Goal: Task Accomplishment & Management: Manage account settings

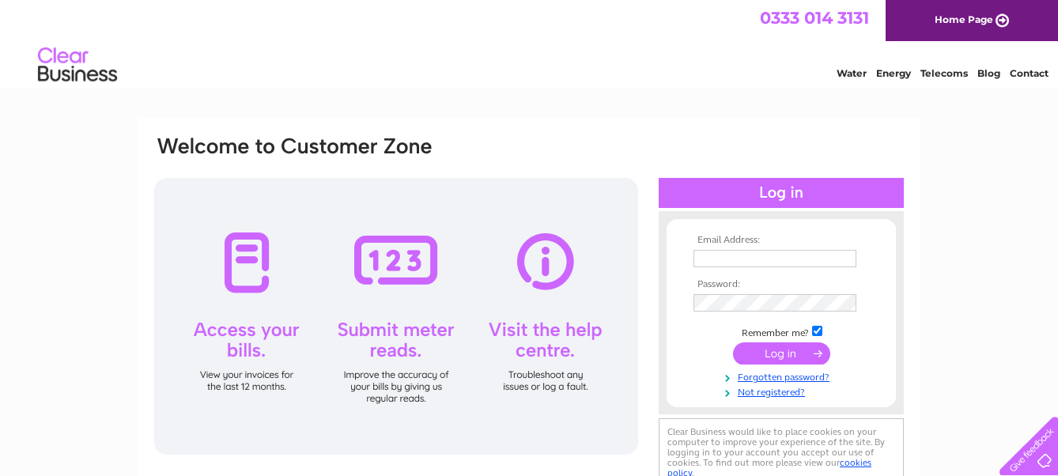
click at [707, 258] on input "text" at bounding box center [775, 258] width 163 height 17
type input "[EMAIL_ADDRESS][DOMAIN_NAME]"
click at [779, 355] on input "submit" at bounding box center [781, 353] width 97 height 22
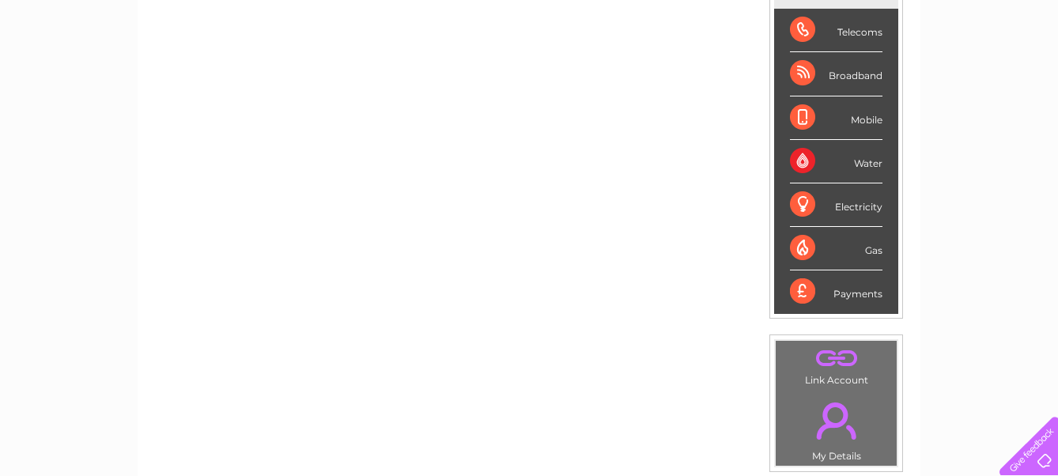
scroll to position [263, 0]
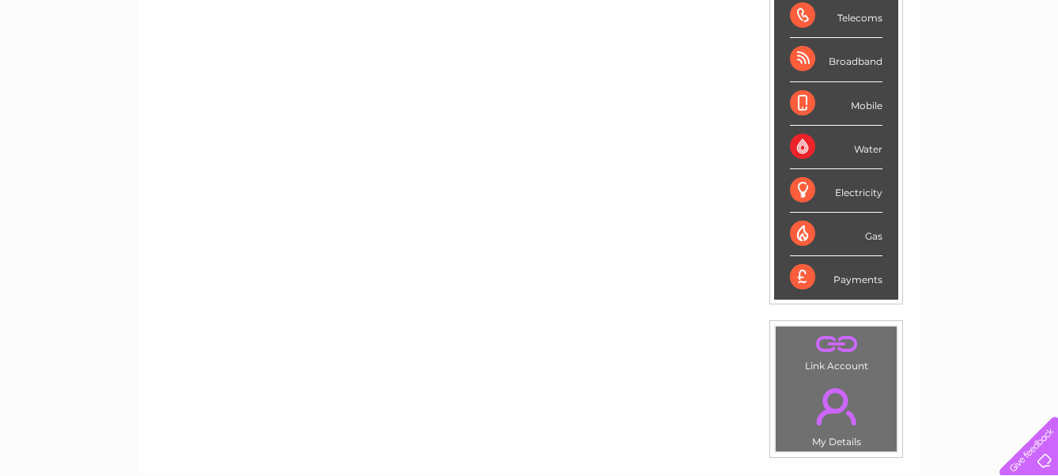
click at [837, 229] on div "Gas" at bounding box center [836, 235] width 93 height 44
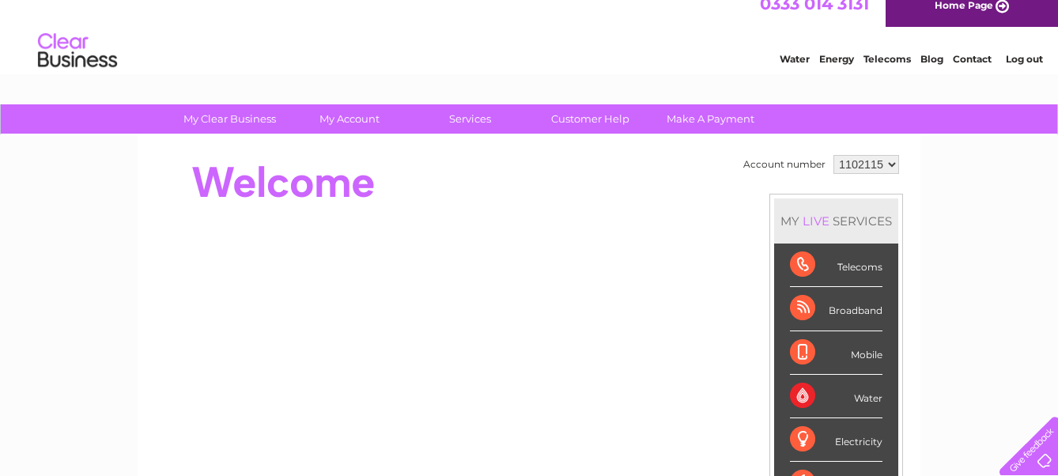
scroll to position [0, 0]
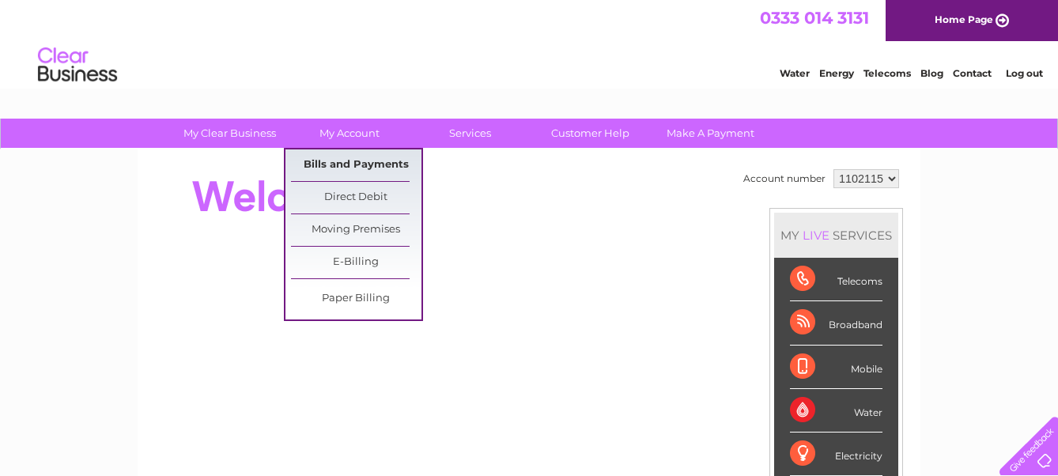
click at [352, 164] on link "Bills and Payments" at bounding box center [356, 165] width 131 height 32
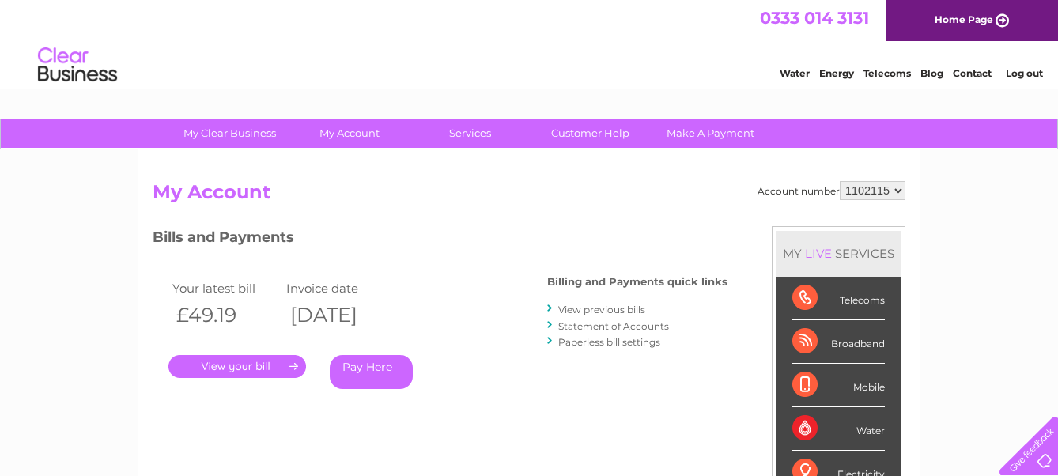
scroll to position [263, 0]
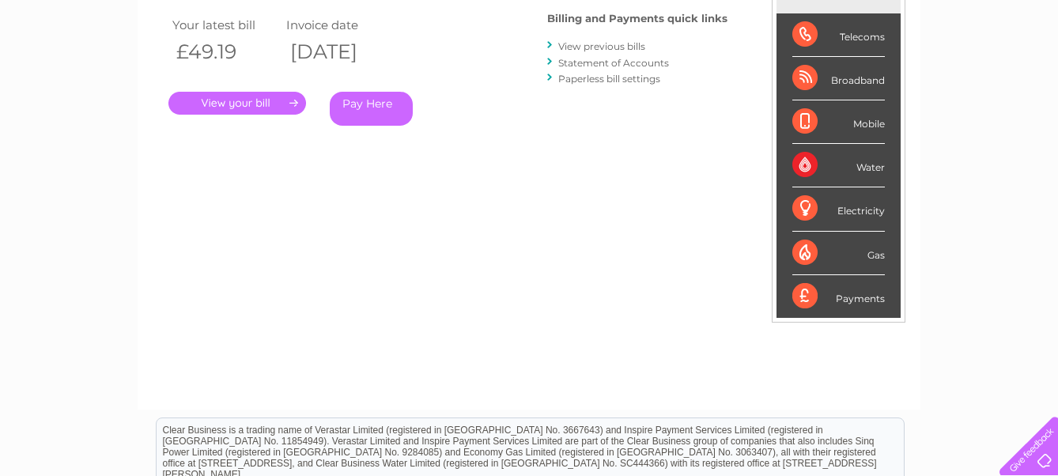
click at [236, 100] on link "." at bounding box center [237, 103] width 138 height 23
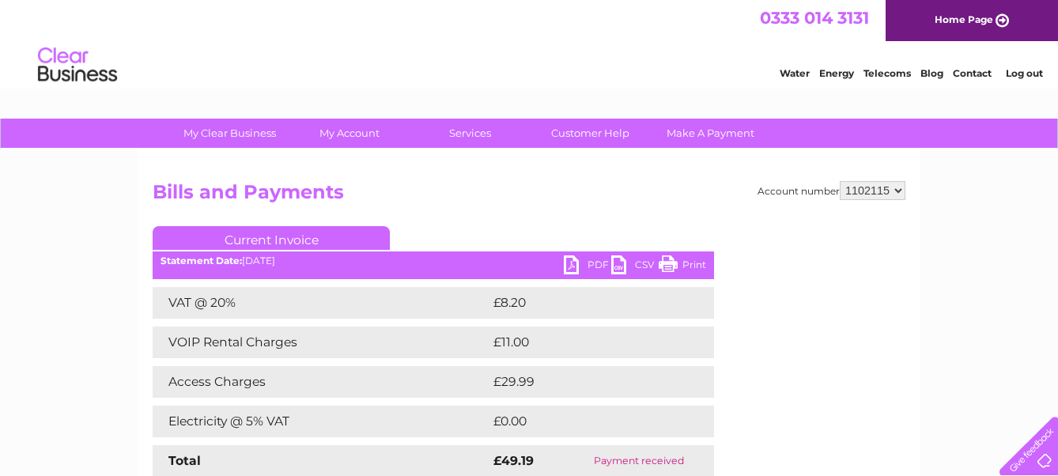
click at [672, 262] on link "Print" at bounding box center [682, 266] width 47 height 23
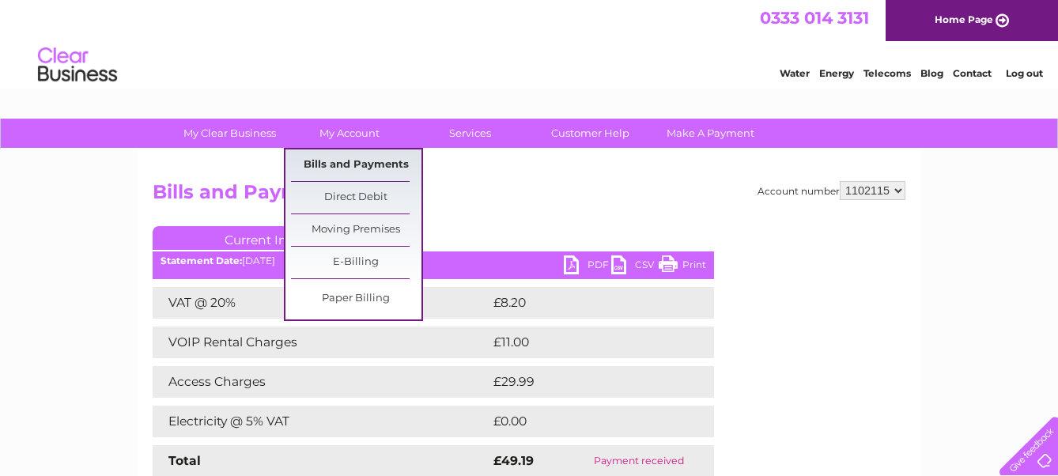
click at [358, 163] on link "Bills and Payments" at bounding box center [356, 165] width 131 height 32
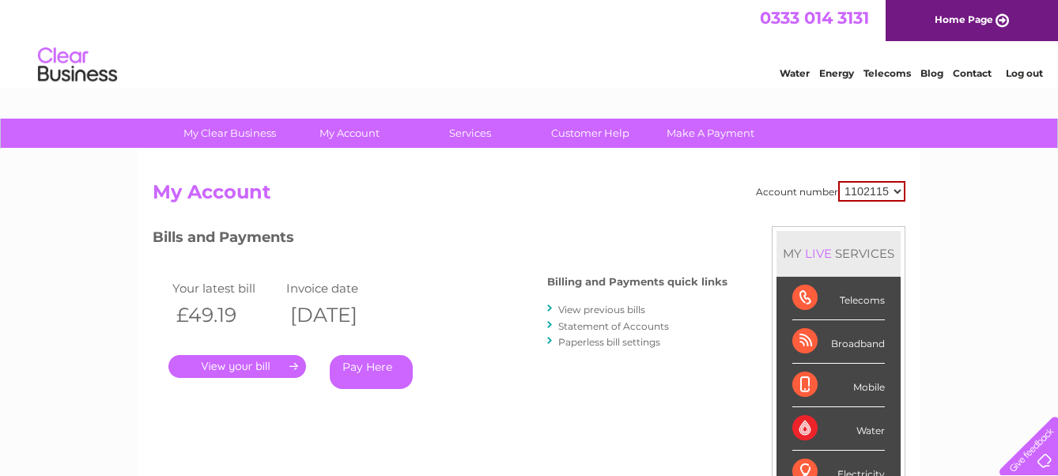
click at [247, 367] on link "." at bounding box center [237, 366] width 138 height 23
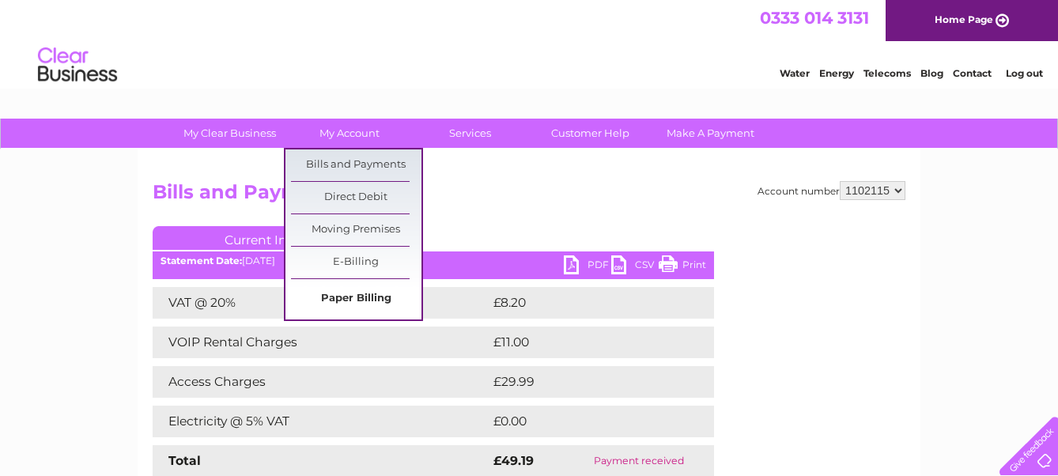
click at [352, 297] on link "Paper Billing" at bounding box center [356, 299] width 131 height 32
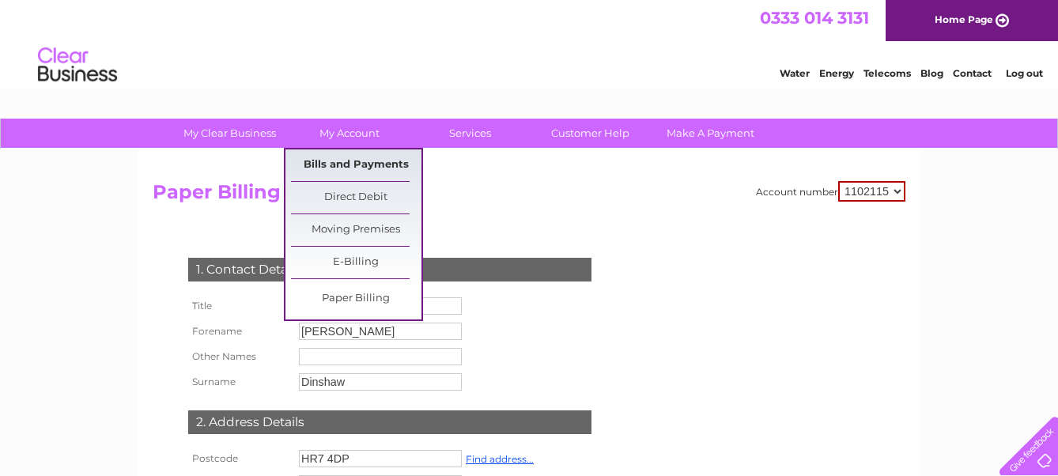
click at [361, 162] on link "Bills and Payments" at bounding box center [356, 165] width 131 height 32
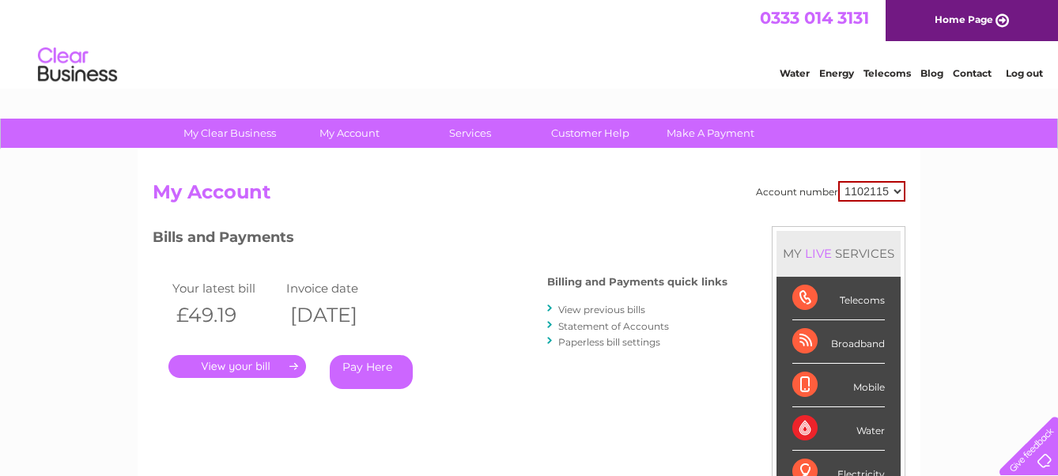
click at [592, 310] on link "View previous bills" at bounding box center [601, 310] width 87 height 12
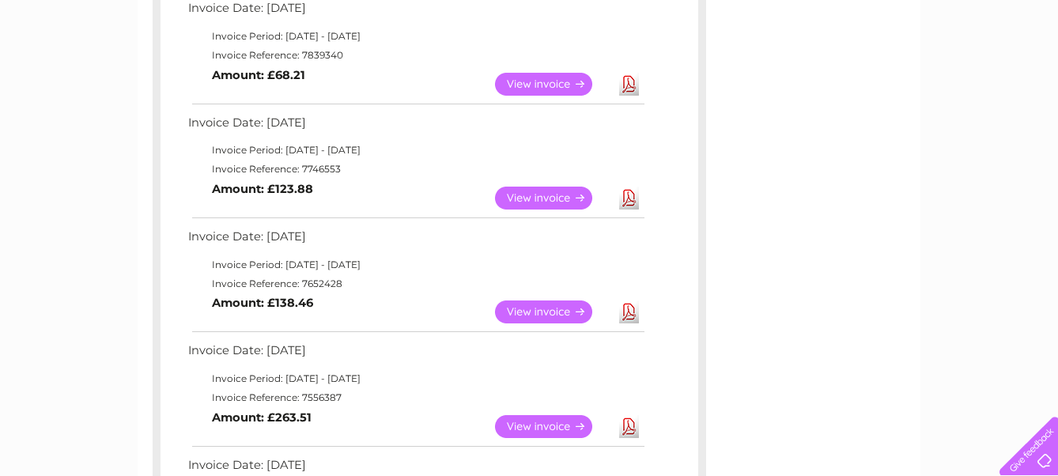
scroll to position [791, 0]
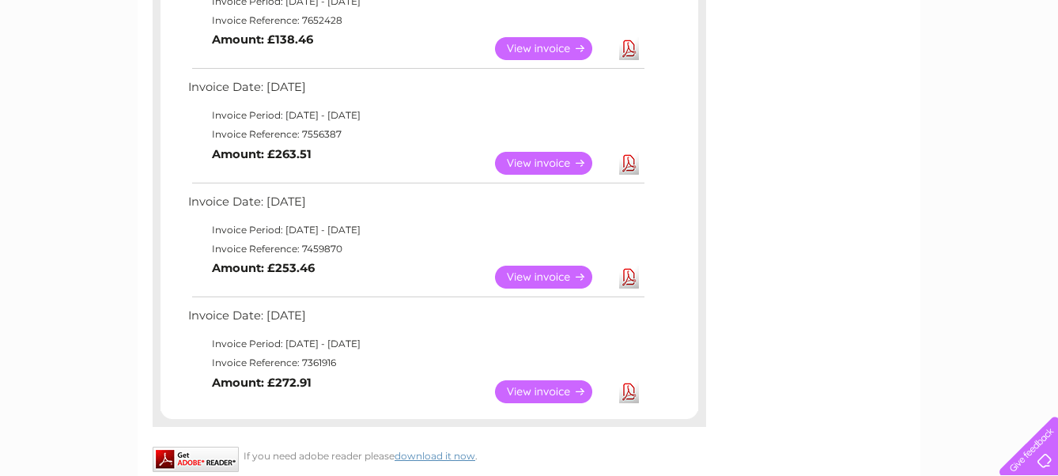
click at [540, 162] on link "View" at bounding box center [553, 163] width 116 height 23
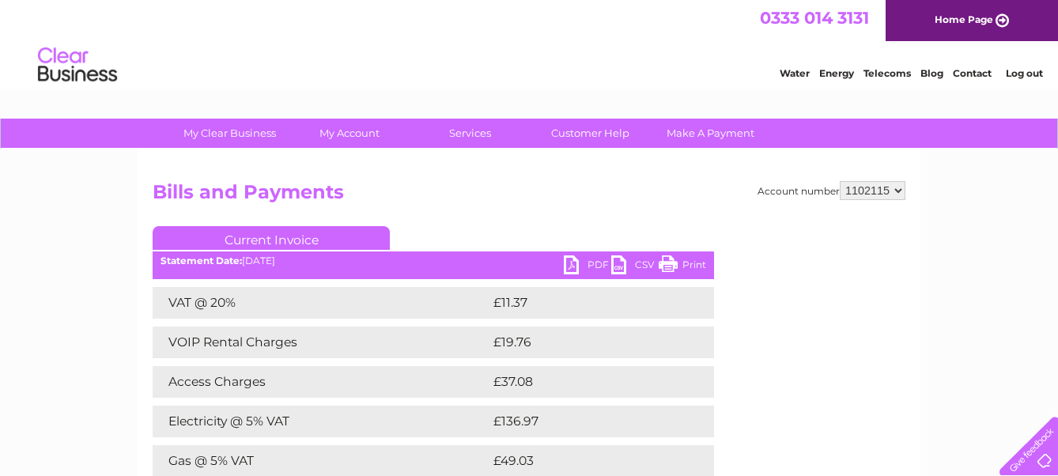
click at [668, 262] on link "Print" at bounding box center [682, 266] width 47 height 23
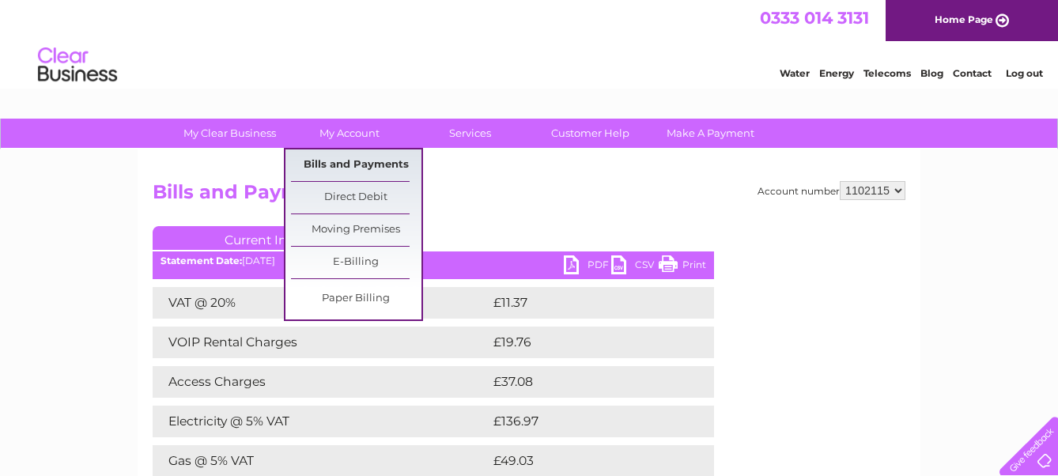
click at [356, 164] on link "Bills and Payments" at bounding box center [356, 165] width 131 height 32
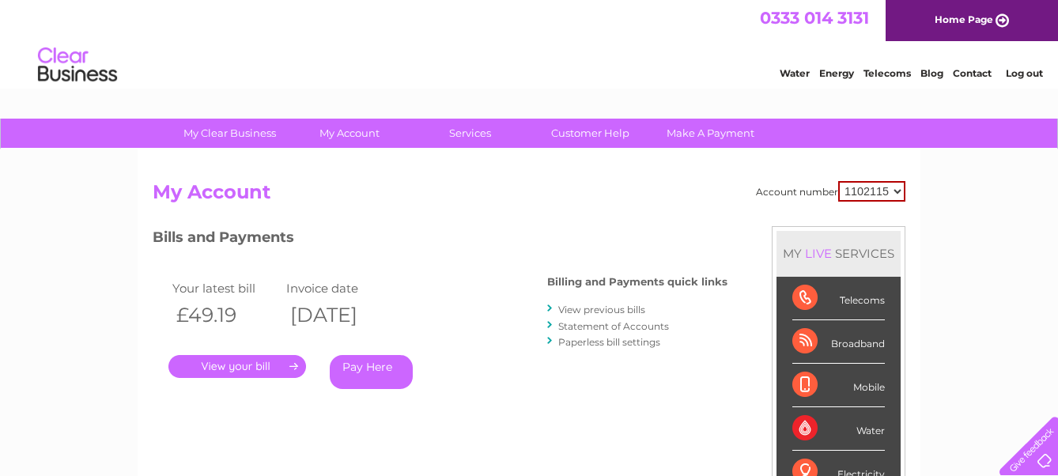
click at [589, 309] on link "View previous bills" at bounding box center [601, 310] width 87 height 12
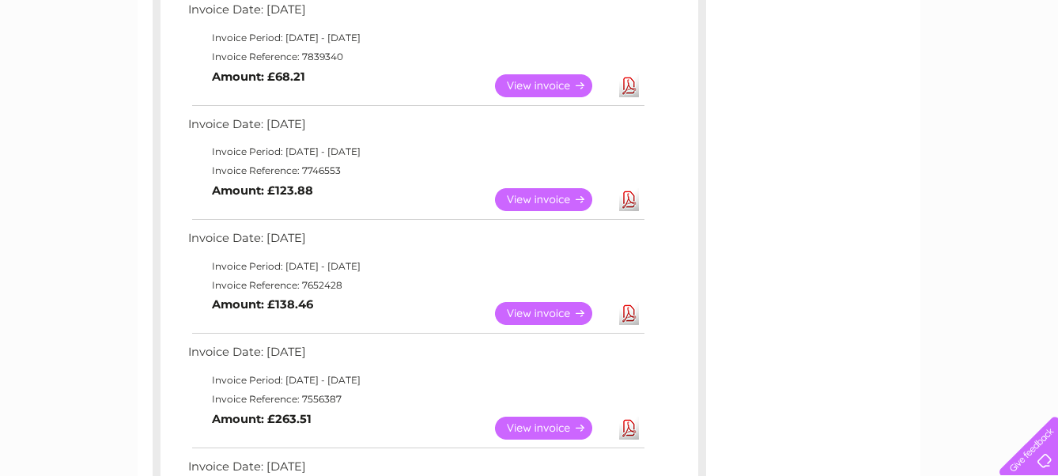
scroll to position [528, 0]
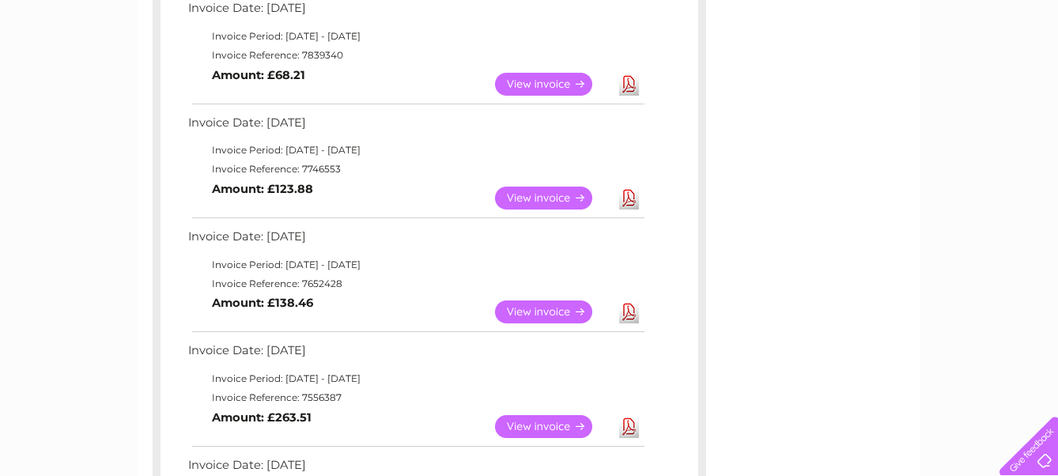
click at [544, 310] on link "View" at bounding box center [553, 312] width 116 height 23
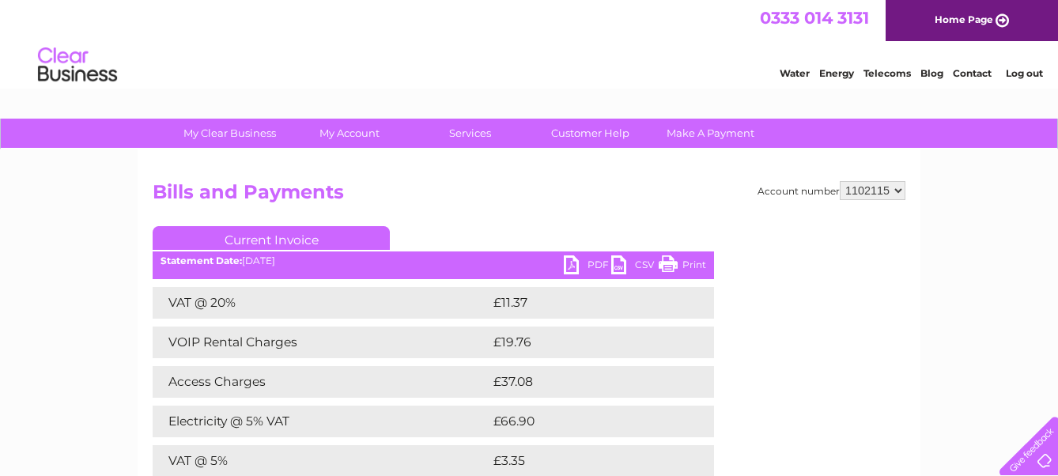
click at [666, 264] on link "Print" at bounding box center [682, 266] width 47 height 23
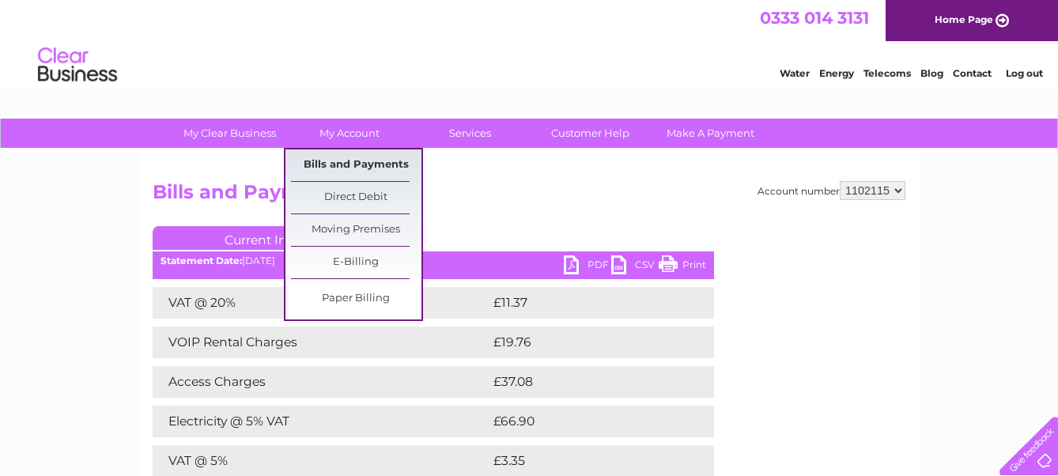
click at [351, 162] on link "Bills and Payments" at bounding box center [356, 165] width 131 height 32
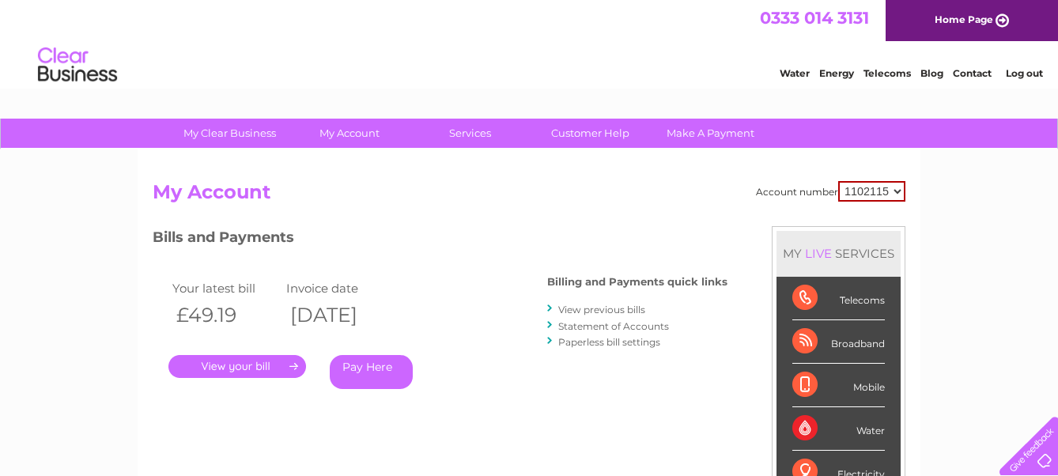
click at [578, 310] on link "View previous bills" at bounding box center [601, 310] width 87 height 12
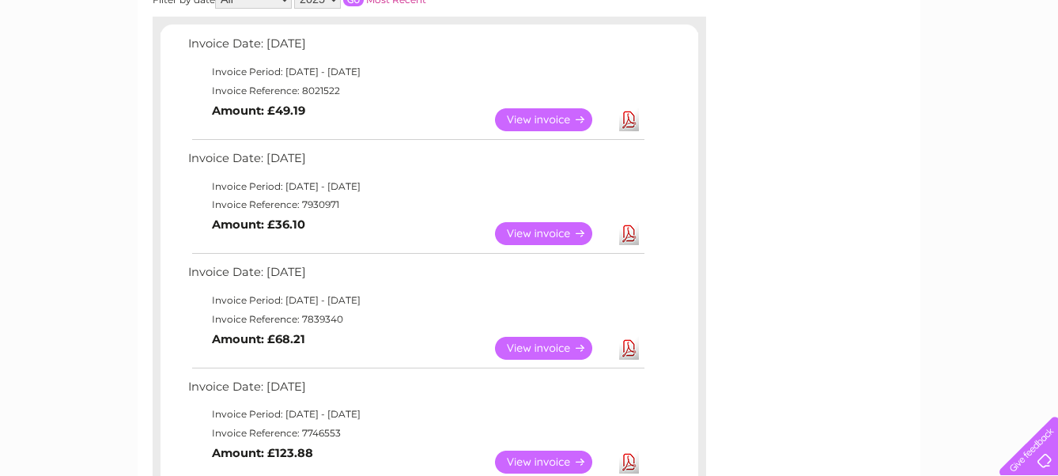
scroll to position [528, 0]
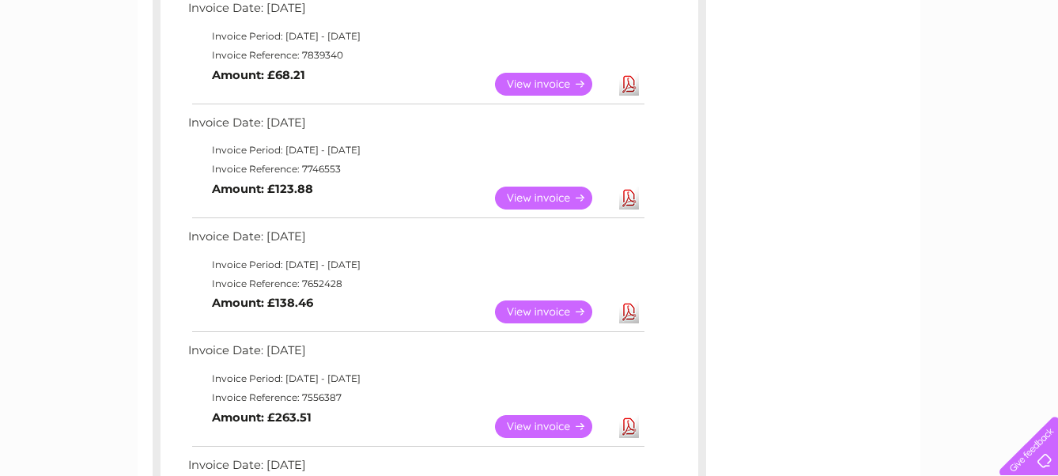
click at [544, 196] on link "View" at bounding box center [553, 198] width 116 height 23
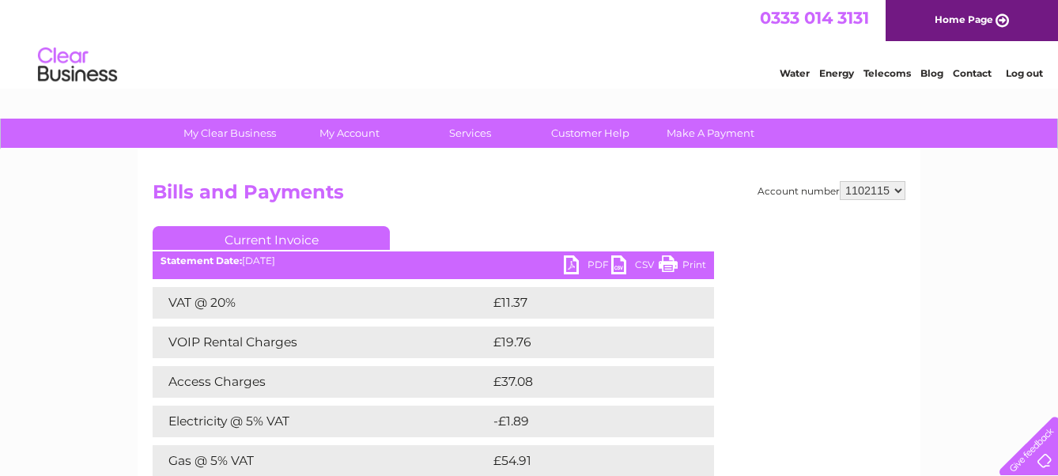
click at [673, 263] on link "Print" at bounding box center [682, 266] width 47 height 23
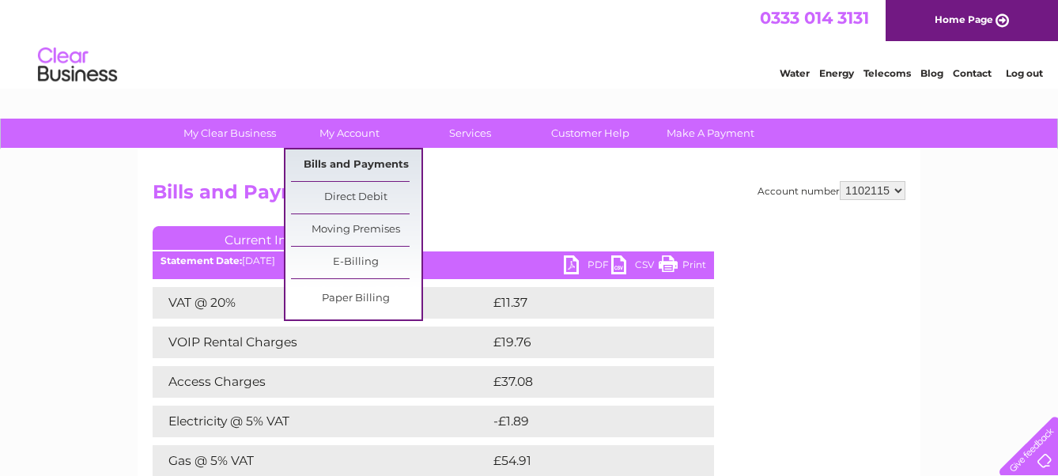
click at [354, 161] on link "Bills and Payments" at bounding box center [356, 165] width 131 height 32
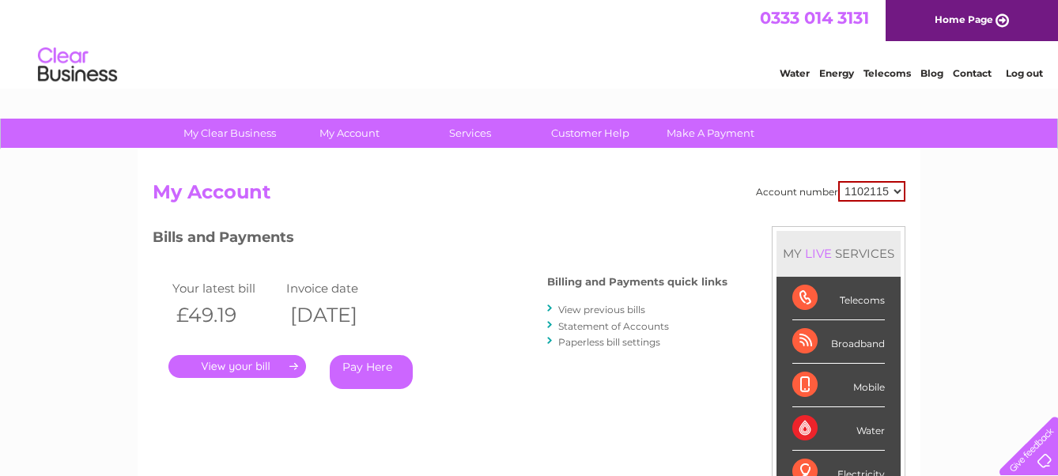
click at [580, 312] on link "View previous bills" at bounding box center [601, 310] width 87 height 12
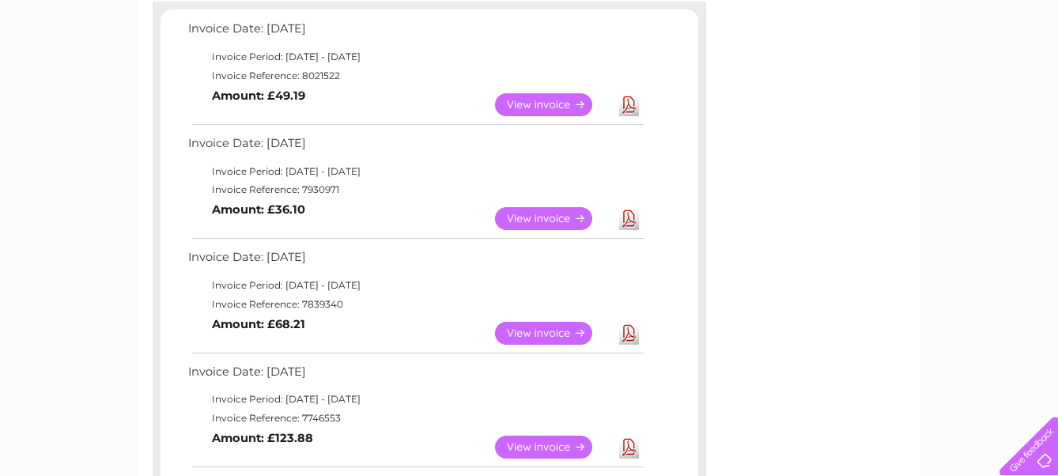
scroll to position [263, 0]
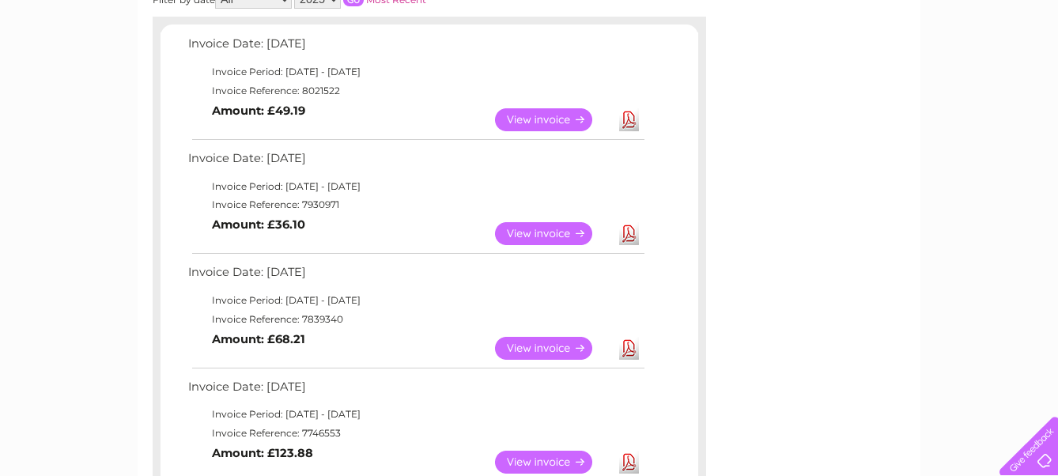
click at [555, 346] on link "View" at bounding box center [553, 348] width 116 height 23
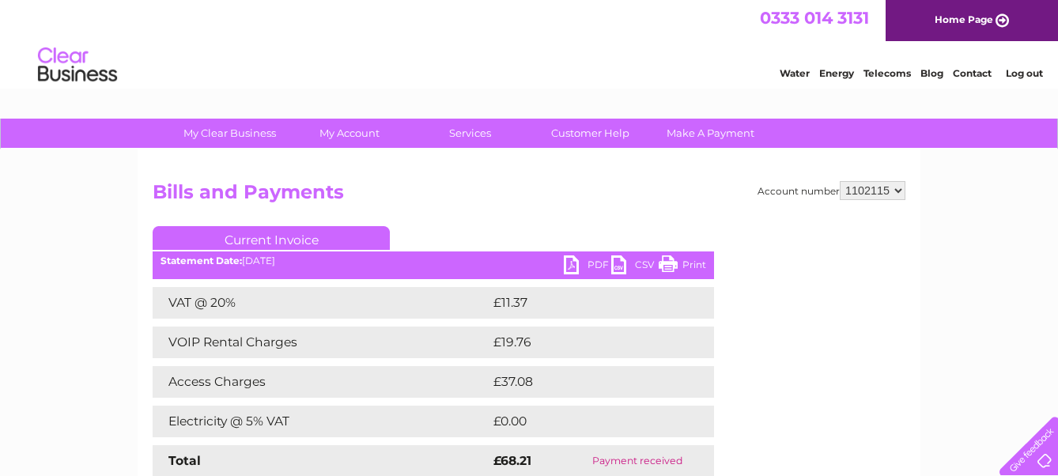
click at [684, 261] on link "Print" at bounding box center [682, 266] width 47 height 23
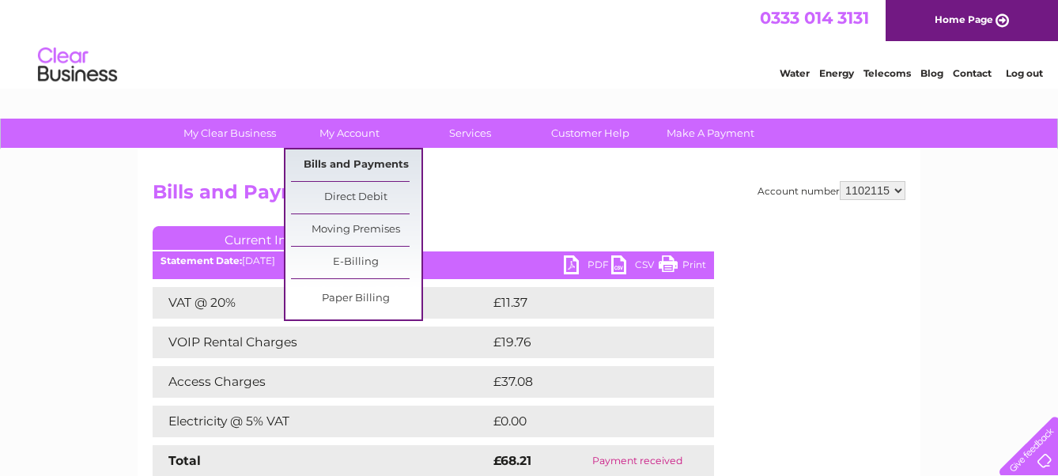
click at [346, 161] on link "Bills and Payments" at bounding box center [356, 165] width 131 height 32
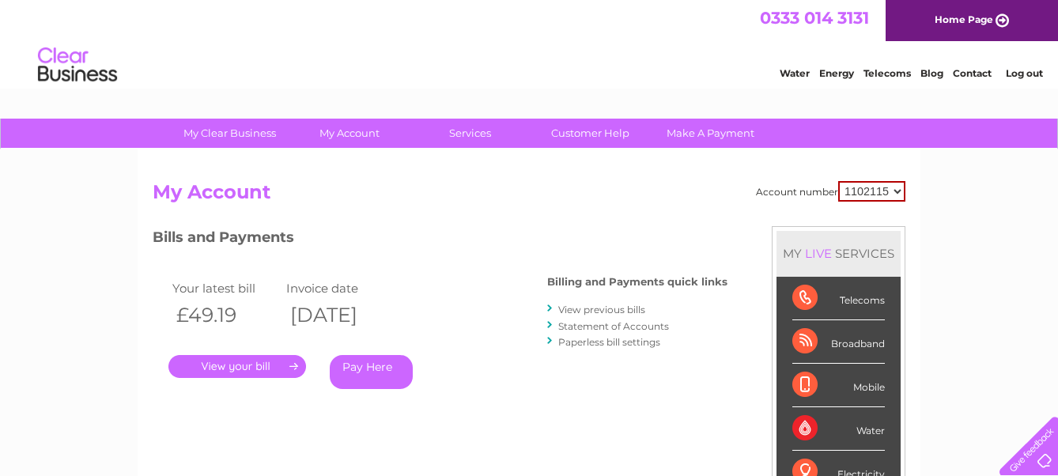
click at [594, 312] on link "View previous bills" at bounding box center [601, 310] width 87 height 12
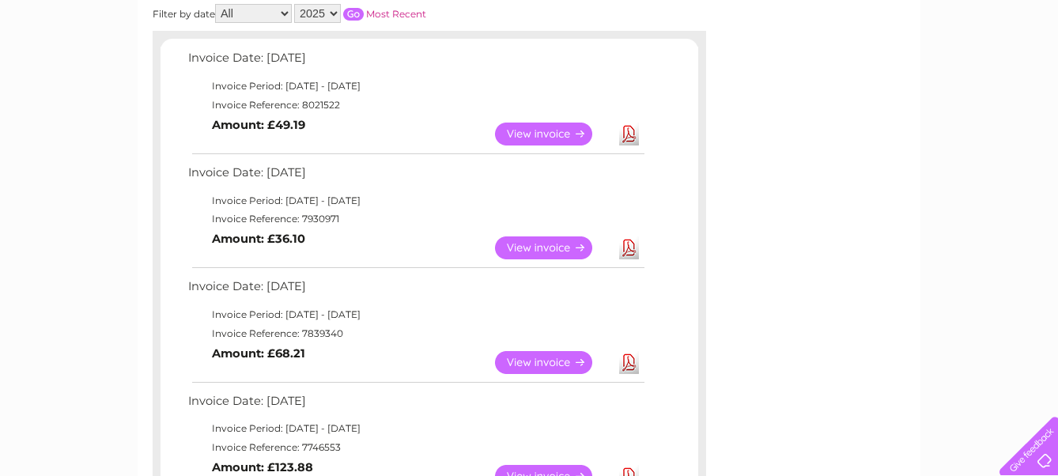
scroll to position [263, 0]
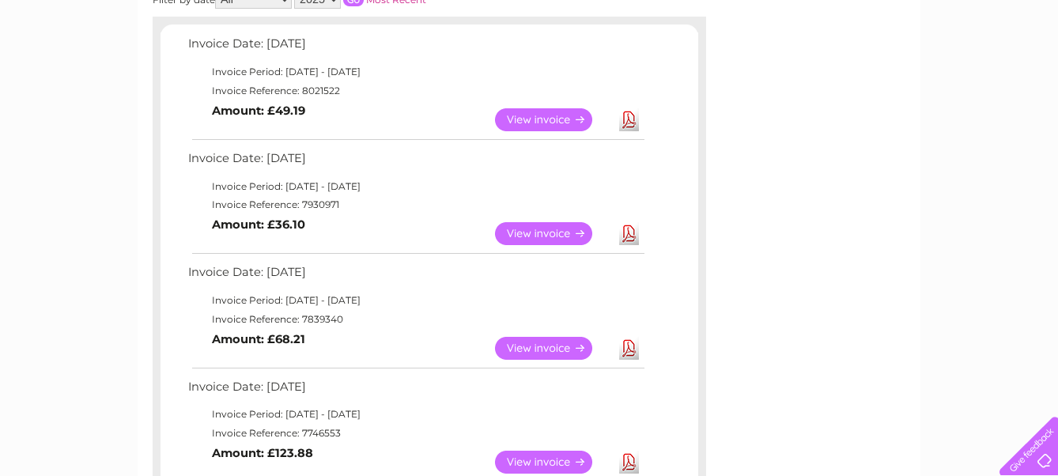
click at [537, 229] on link "View" at bounding box center [553, 233] width 116 height 23
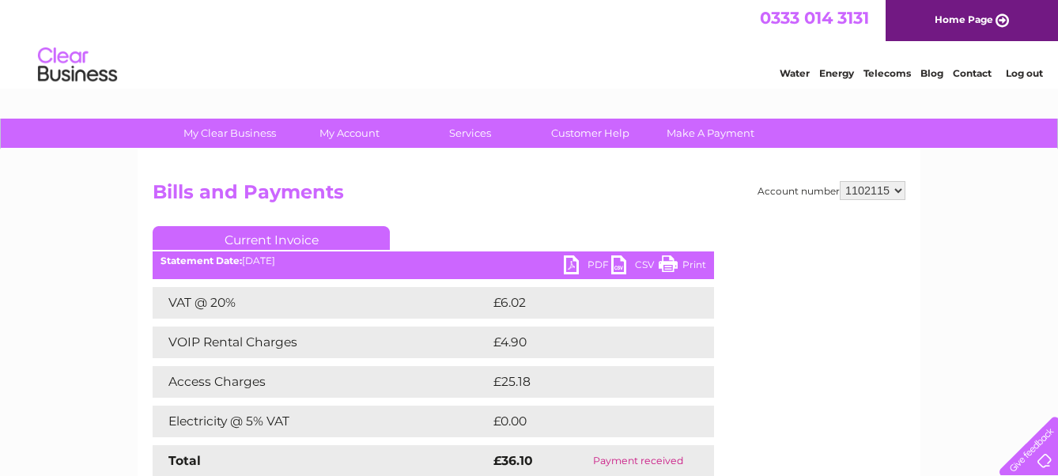
click at [668, 263] on link "Print" at bounding box center [682, 266] width 47 height 23
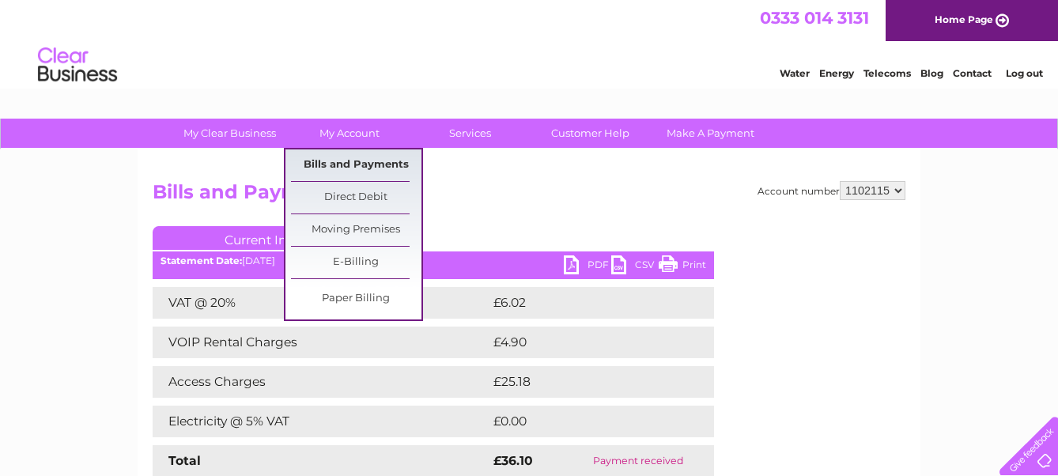
click at [360, 161] on link "Bills and Payments" at bounding box center [356, 165] width 131 height 32
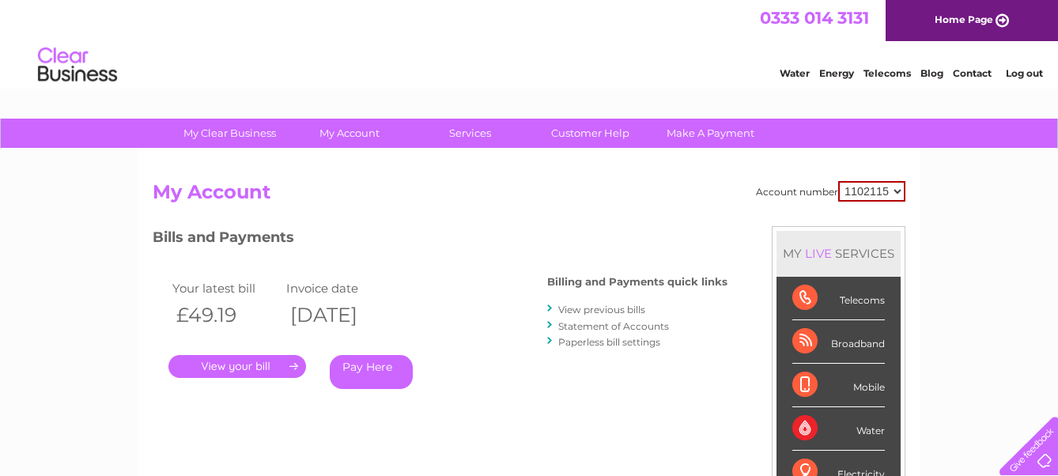
click at [572, 309] on link "View previous bills" at bounding box center [601, 310] width 87 height 12
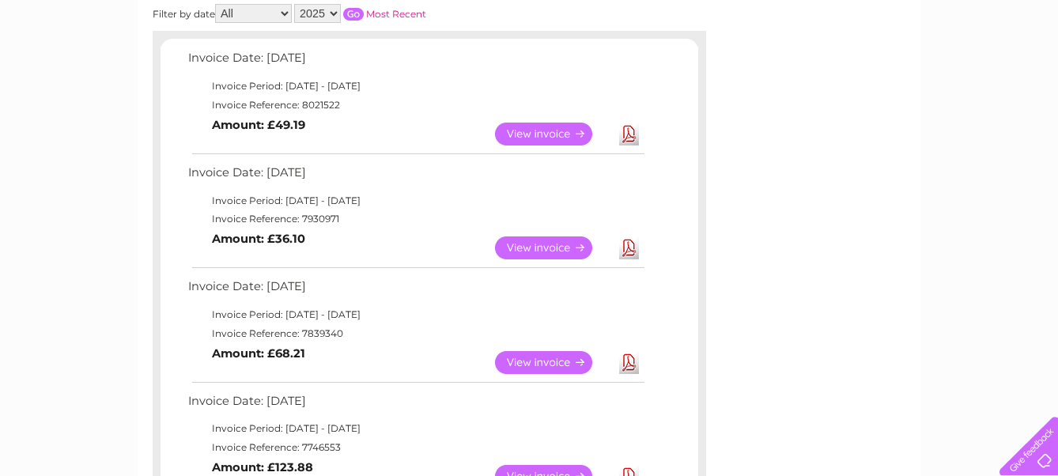
scroll to position [263, 0]
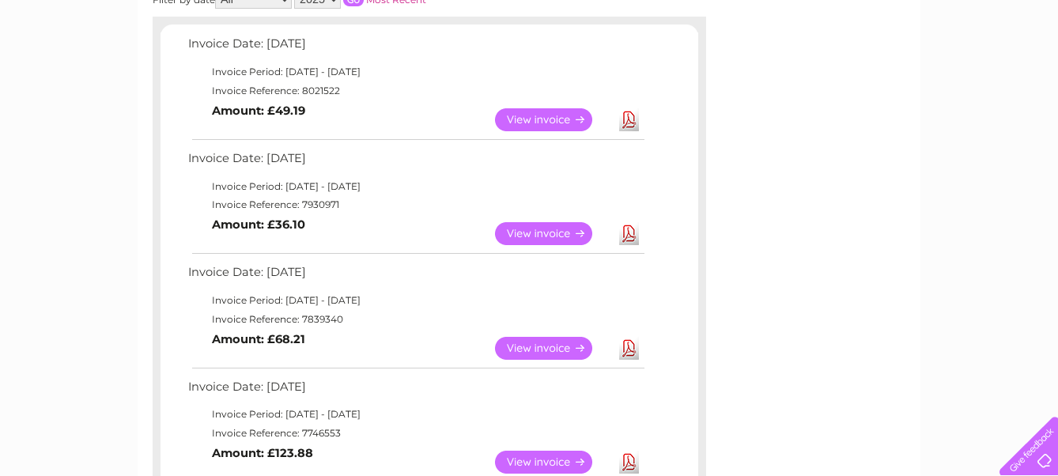
click at [536, 119] on link "View" at bounding box center [553, 119] width 116 height 23
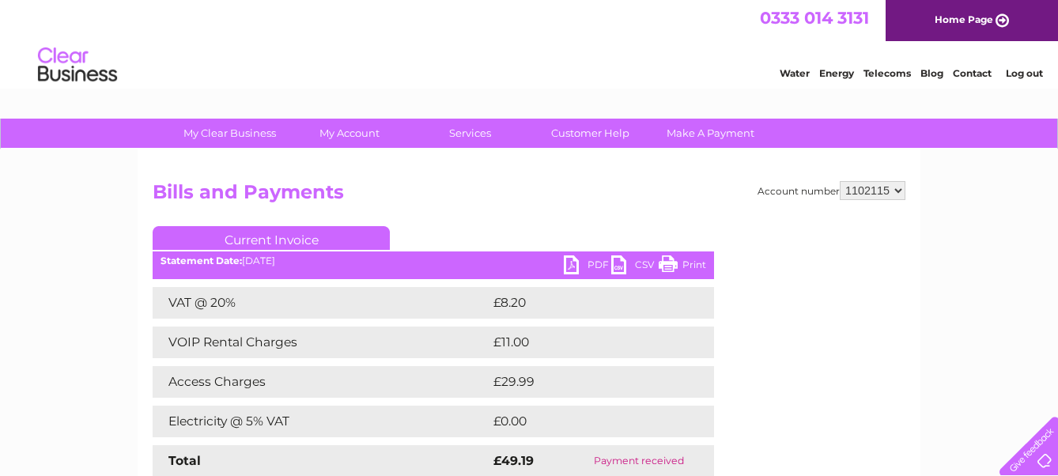
click at [687, 260] on link "Print" at bounding box center [682, 266] width 47 height 23
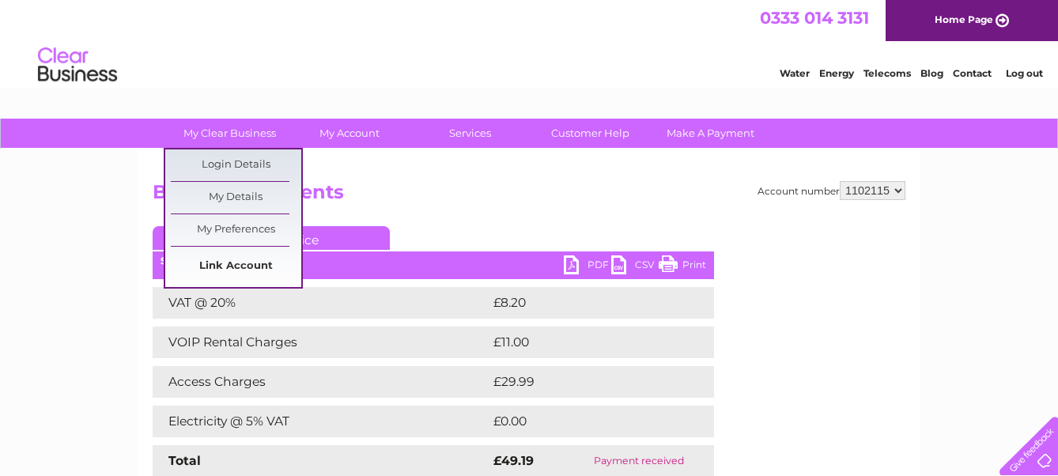
click at [229, 263] on link "Link Account" at bounding box center [236, 267] width 131 height 32
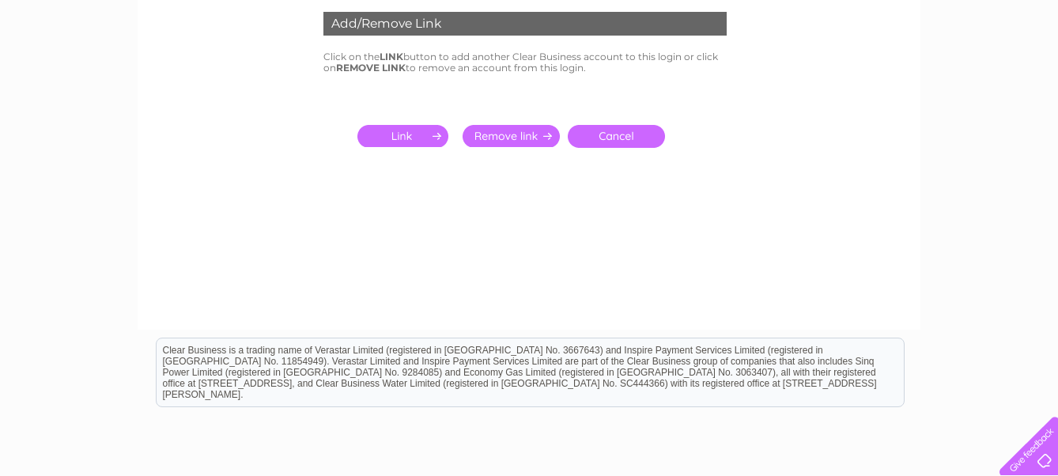
scroll to position [263, 0]
click at [402, 136] on input "submit" at bounding box center [406, 135] width 97 height 22
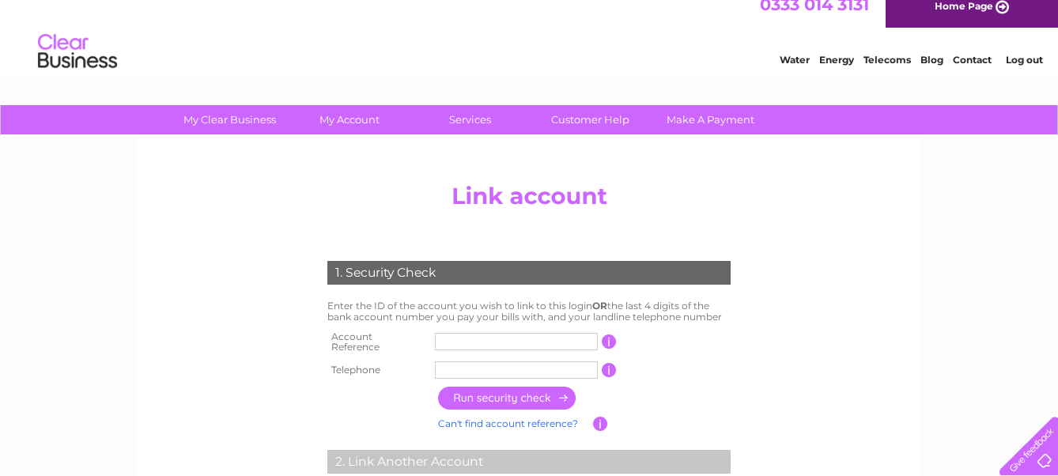
scroll to position [0, 0]
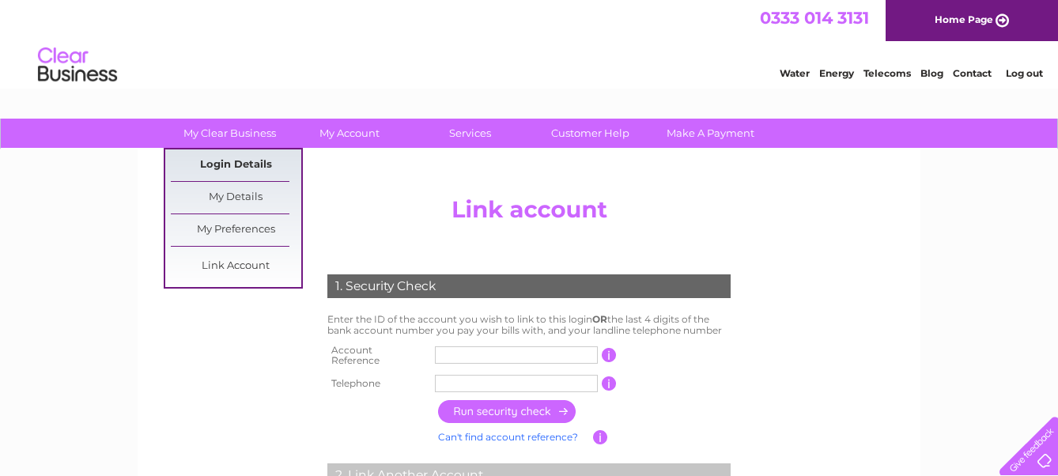
click at [953, 79] on link "Login Details" at bounding box center [972, 71] width 39 height 16
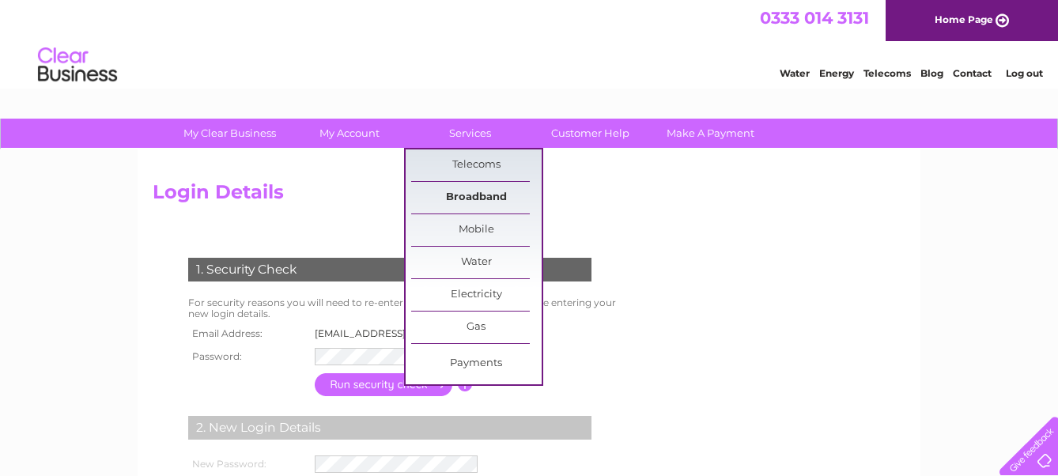
click at [484, 197] on link "Broadband" at bounding box center [476, 198] width 131 height 32
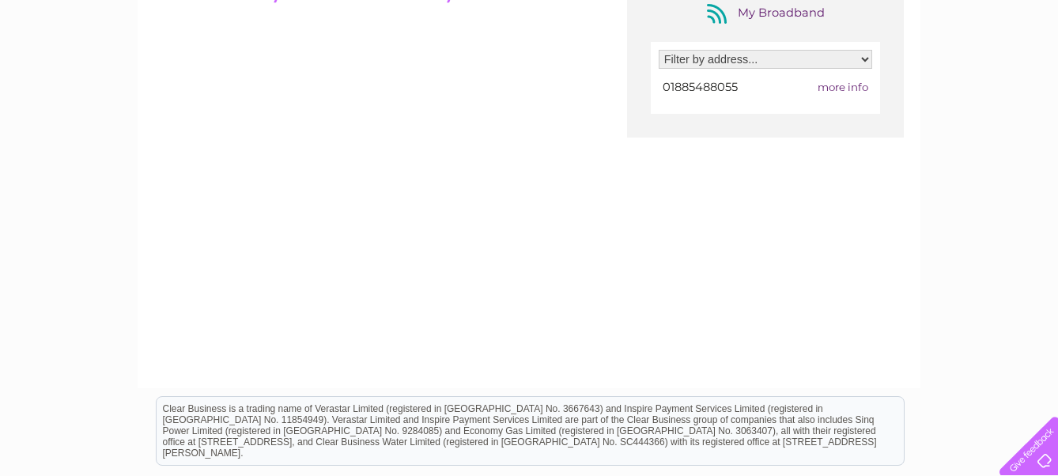
scroll to position [263, 0]
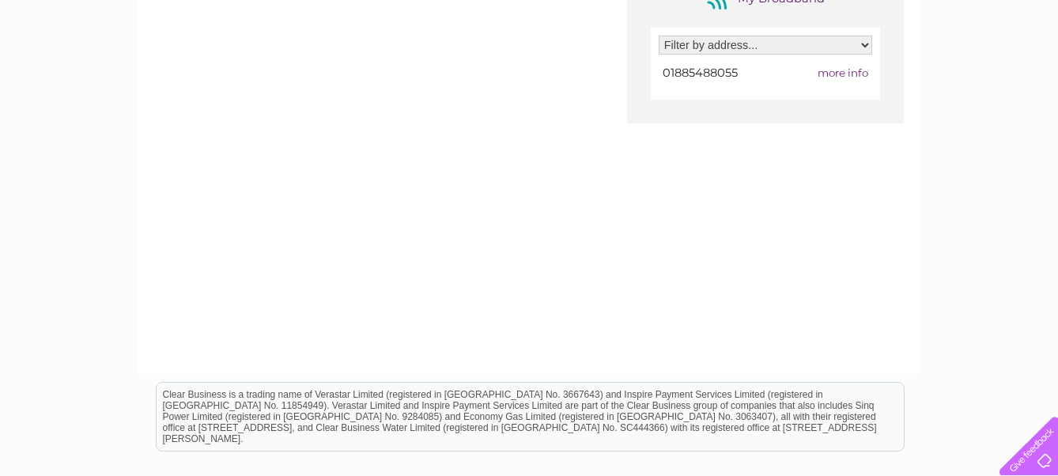
click at [921, 193] on div "My Clear Business Login Details My Details My Preferences Link Account My Accou…" at bounding box center [529, 249] width 1058 height 789
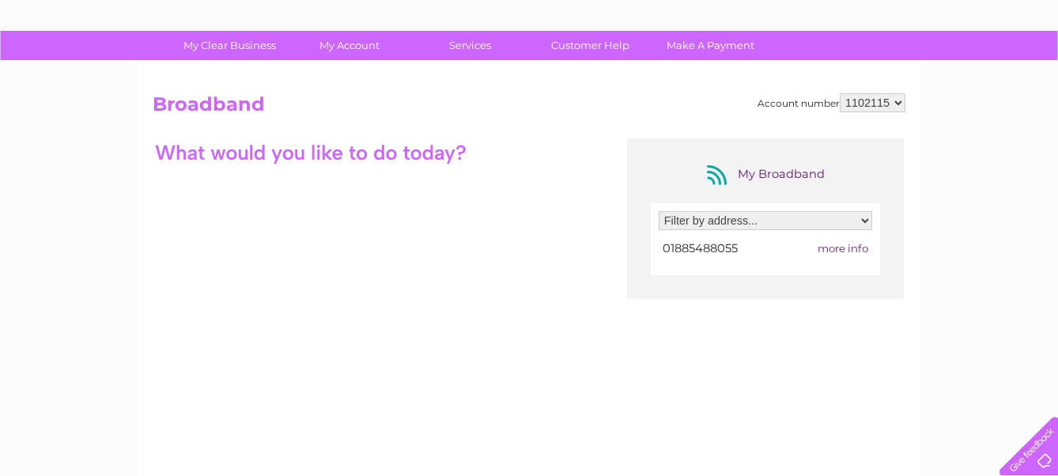
scroll to position [0, 0]
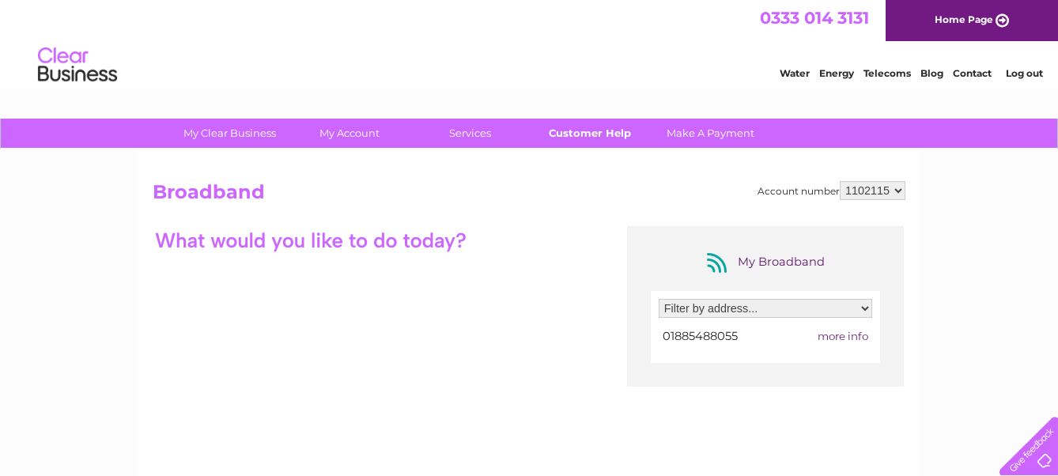
click at [573, 132] on link "Customer Help" at bounding box center [590, 133] width 131 height 29
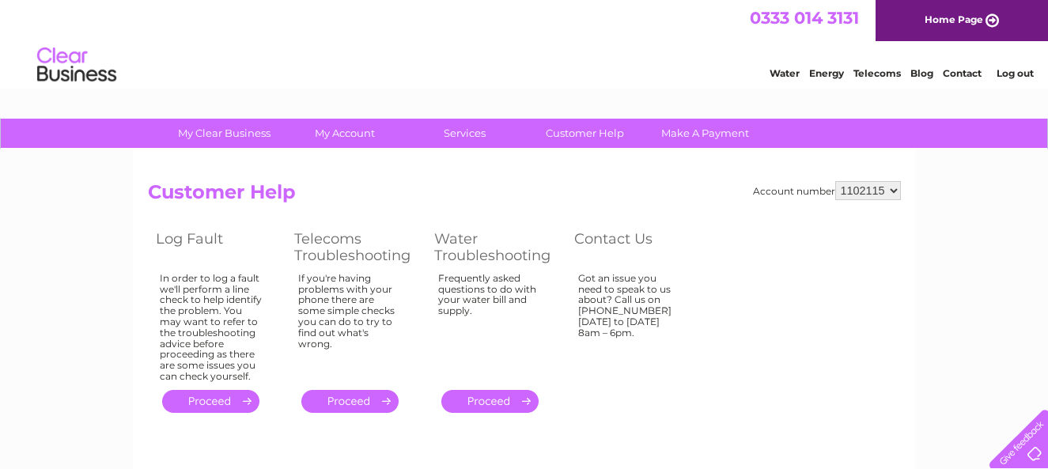
click at [530, 214] on div "Account number 1102115 Customer Help Log Fault Telecoms Troubleshooting Water T…" at bounding box center [524, 299] width 753 height 236
click at [507, 216] on div "Account number 1102115 Customer Help Log Fault Telecoms Troubleshooting Water T…" at bounding box center [524, 299] width 753 height 236
click at [529, 214] on div "Account number 1102115 Customer Help Log Fault Telecoms Troubleshooting Water T…" at bounding box center [524, 299] width 753 height 236
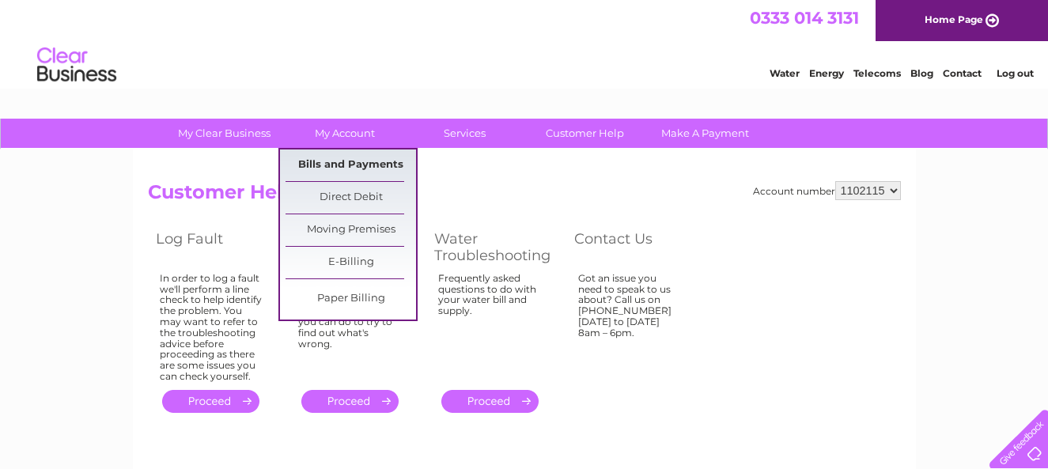
click at [342, 165] on link "Bills and Payments" at bounding box center [351, 165] width 131 height 32
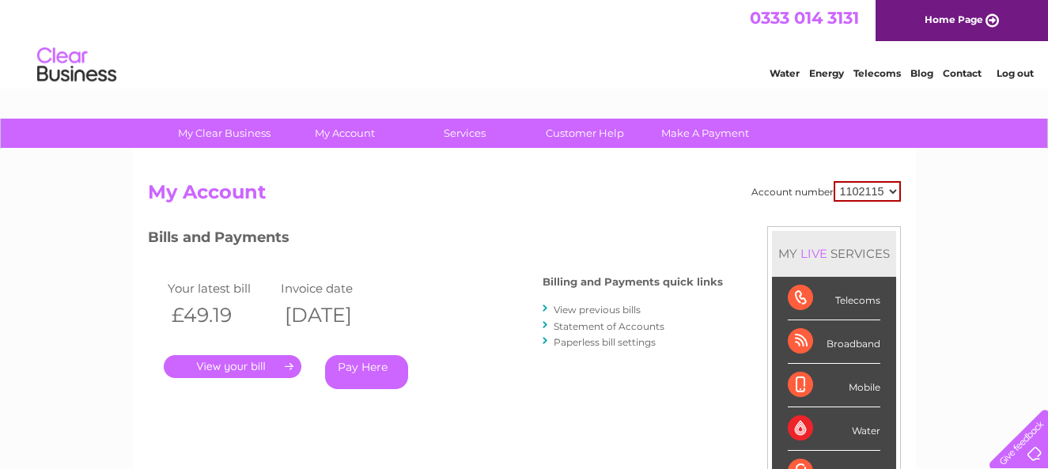
click at [568, 311] on link "View previous bills" at bounding box center [597, 310] width 87 height 12
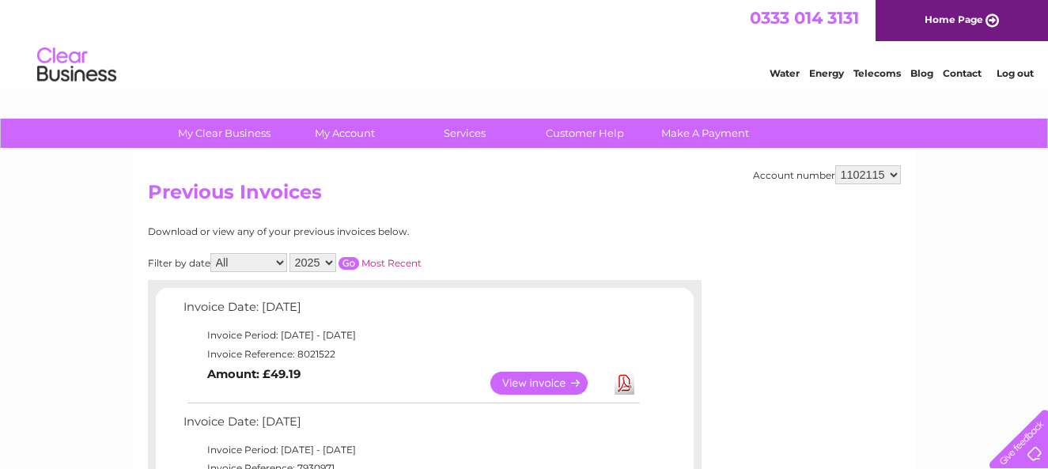
scroll to position [263, 0]
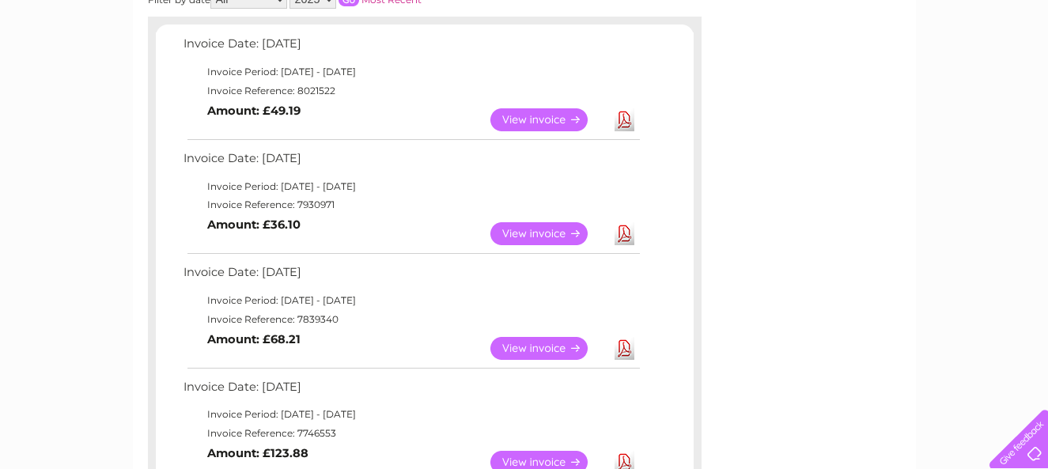
click at [535, 123] on link "View" at bounding box center [548, 119] width 116 height 23
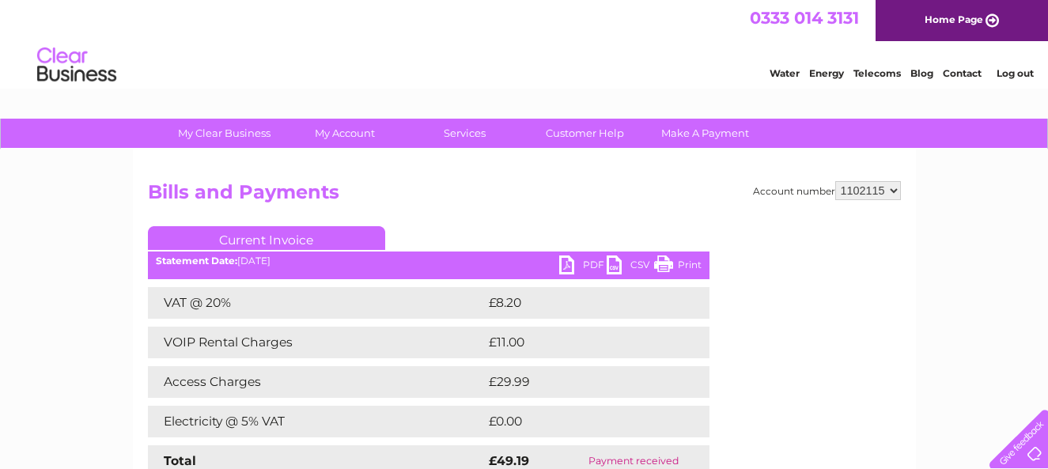
click at [1006, 74] on link "Log out" at bounding box center [1015, 73] width 37 height 12
